Goal: Task Accomplishment & Management: Manage account settings

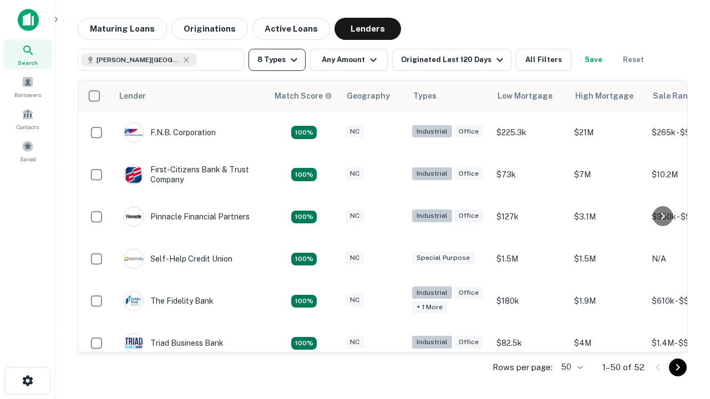
click at [277, 60] on button "8 Types" at bounding box center [276, 60] width 57 height 22
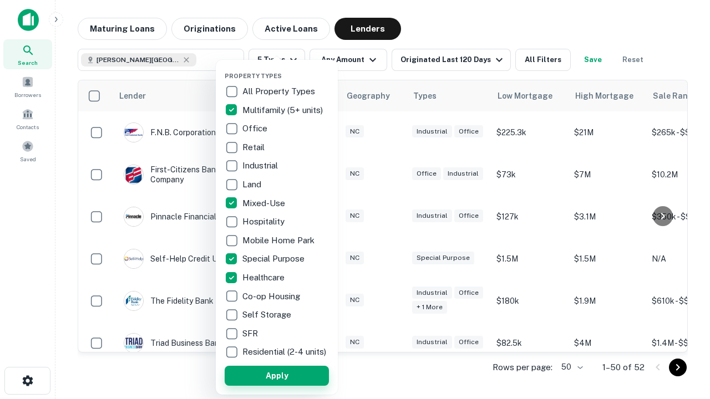
click at [277, 375] on button "Apply" at bounding box center [277, 376] width 104 height 20
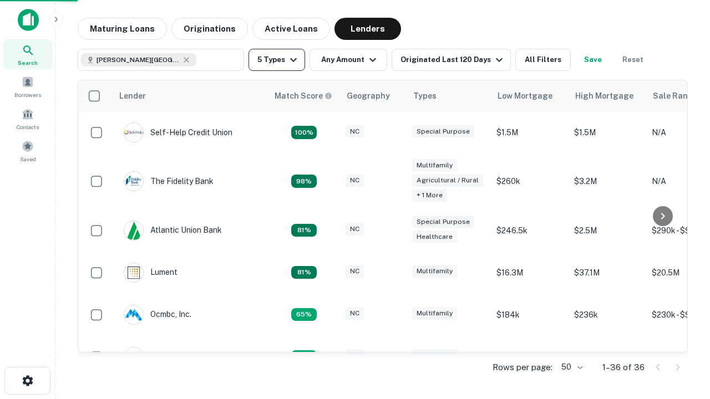
click at [277, 60] on button "5 Types" at bounding box center [276, 60] width 57 height 22
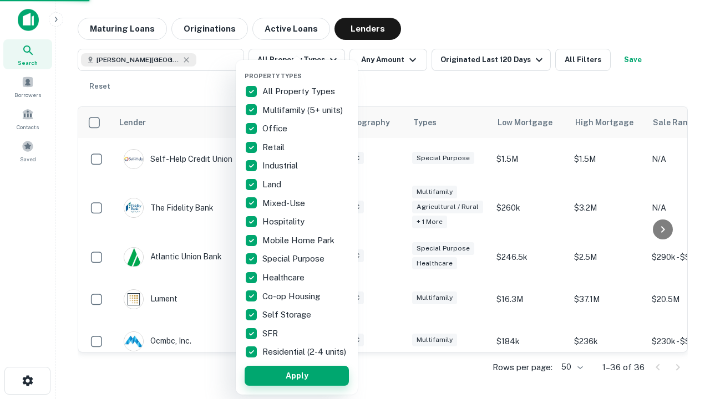
click at [297, 375] on button "Apply" at bounding box center [297, 376] width 104 height 20
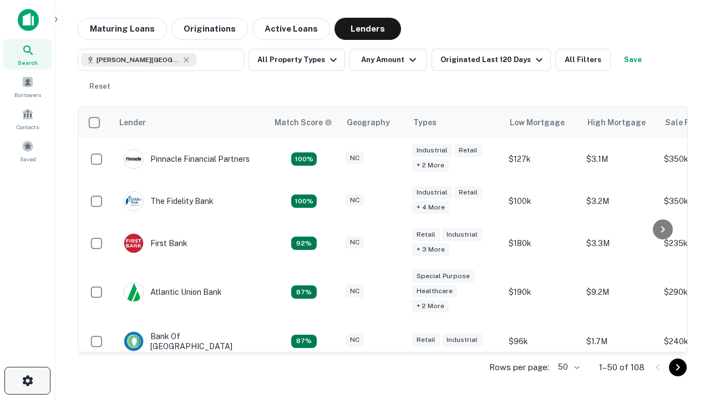
click at [27, 381] on icon "button" at bounding box center [27, 380] width 13 height 13
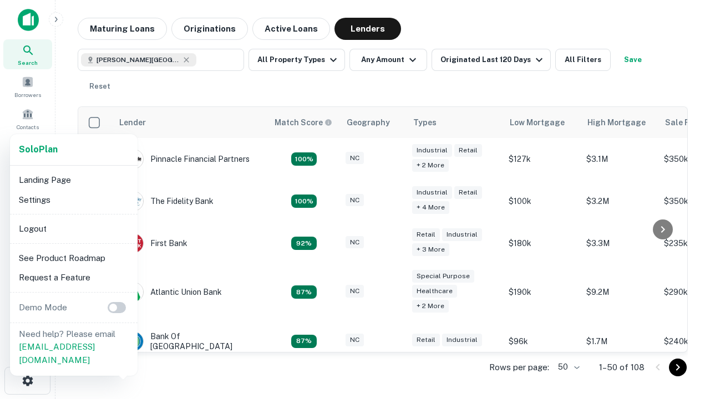
click at [73, 228] on li "Logout" at bounding box center [73, 229] width 119 height 20
